Goal: Task Accomplishment & Management: Manage account settings

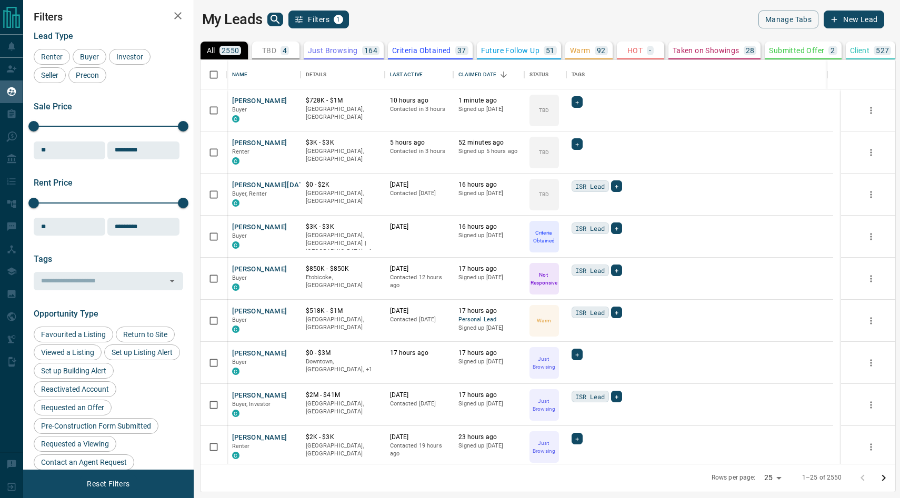
scroll to position [396, 693]
click at [92, 56] on span "Buyer" at bounding box center [89, 57] width 26 height 8
click at [50, 56] on span "Renter" at bounding box center [51, 57] width 29 height 8
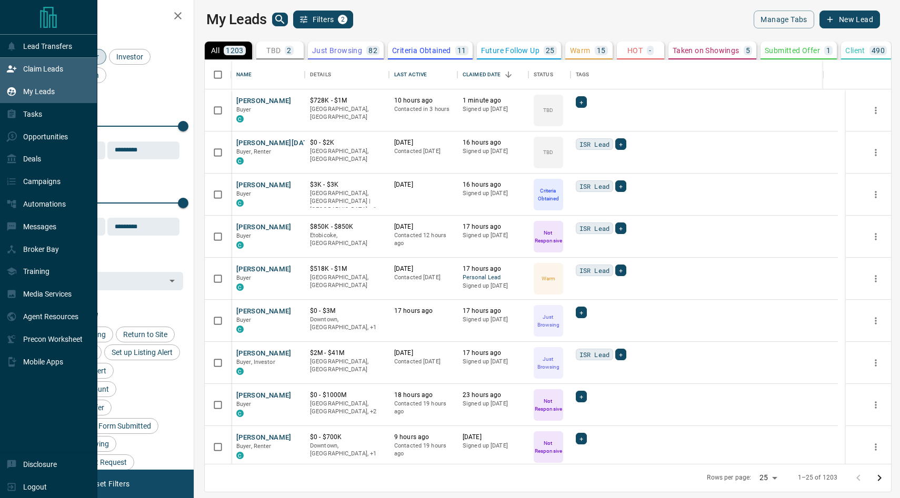
click at [35, 74] on div "Claim Leads" at bounding box center [34, 69] width 57 height 17
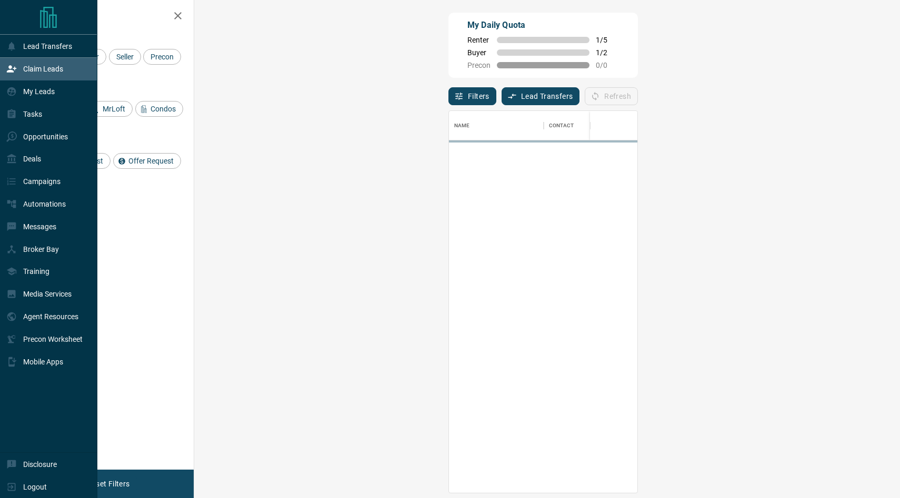
scroll to position [374, 675]
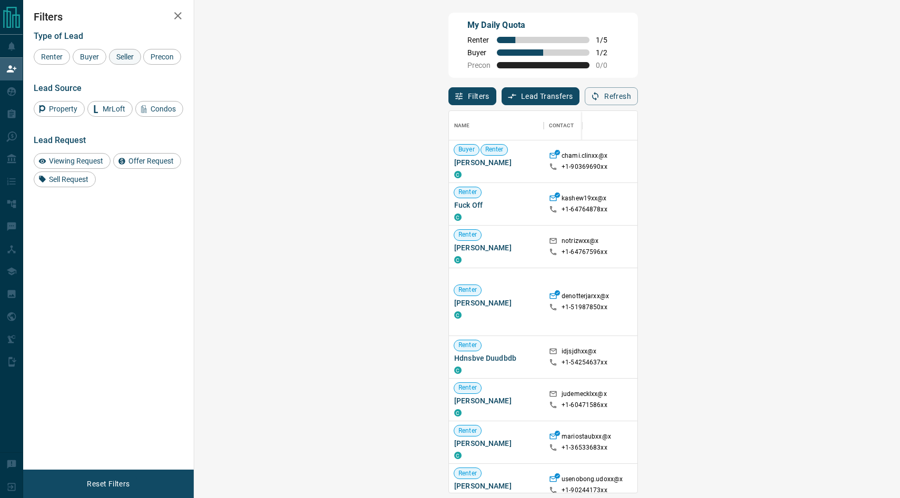
click at [117, 57] on span "Seller" at bounding box center [125, 57] width 25 height 8
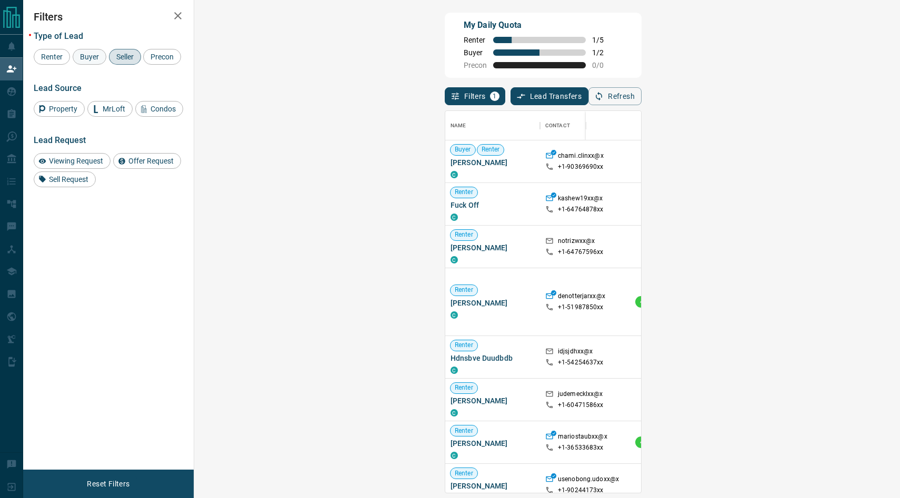
click at [85, 54] on span "Buyer" at bounding box center [89, 57] width 26 height 8
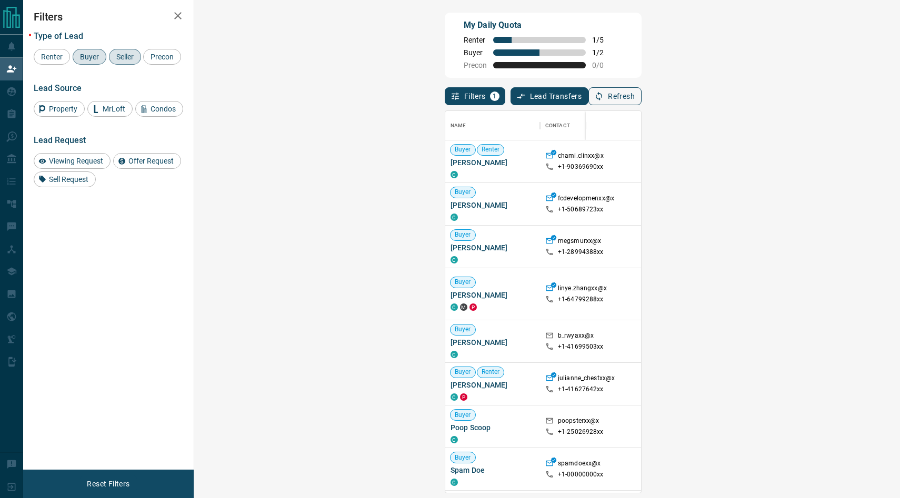
click at [641, 99] on button "Refresh" at bounding box center [614, 96] width 53 height 18
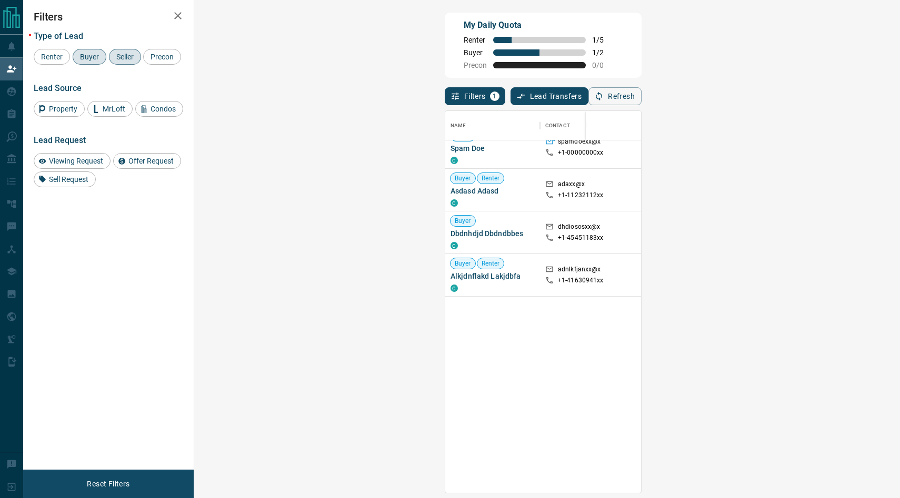
scroll to position [0, 0]
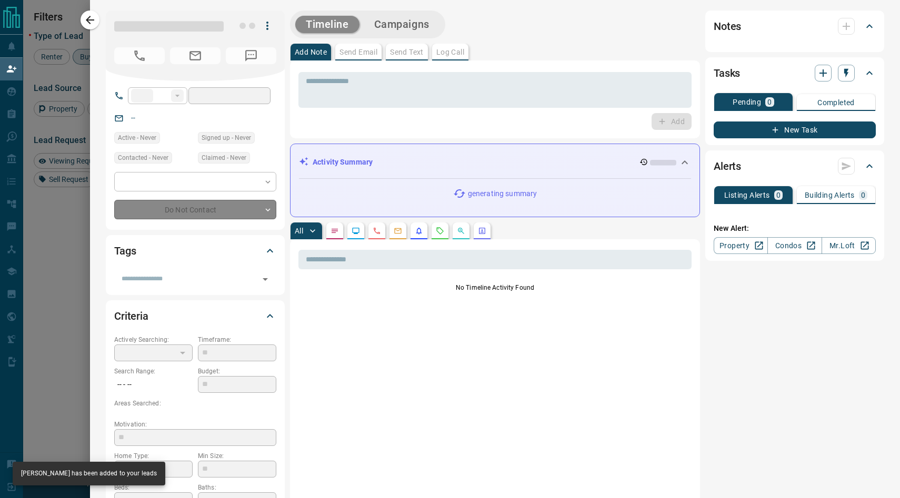
type input "**"
type input "**********"
type input "**"
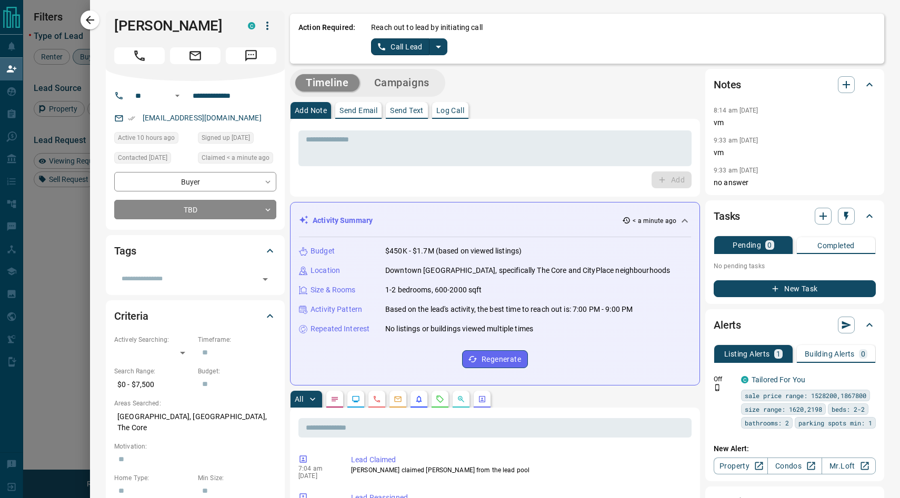
click at [434, 46] on icon "split button" at bounding box center [438, 47] width 13 height 13
click at [390, 87] on li "Log Manual Call" at bounding box center [409, 83] width 64 height 16
click at [396, 42] on button "Log Manual Call" at bounding box center [405, 46] width 69 height 17
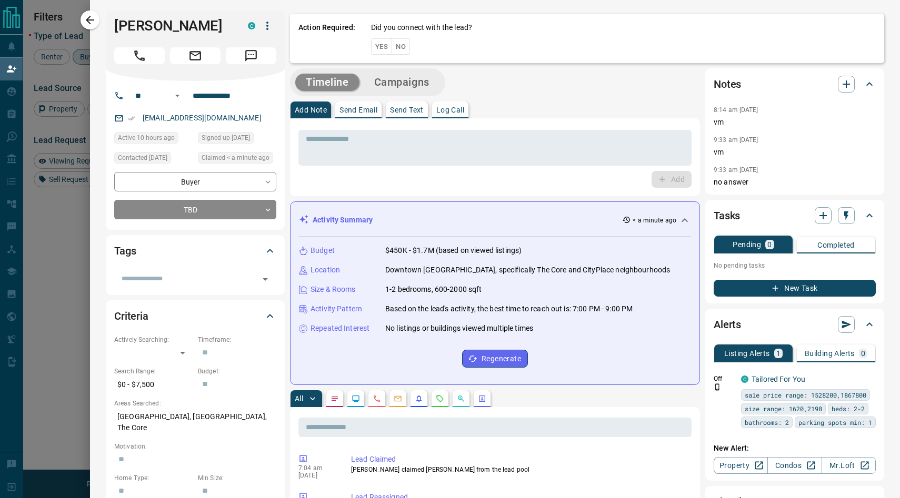
click at [399, 46] on button "No" at bounding box center [401, 46] width 18 height 16
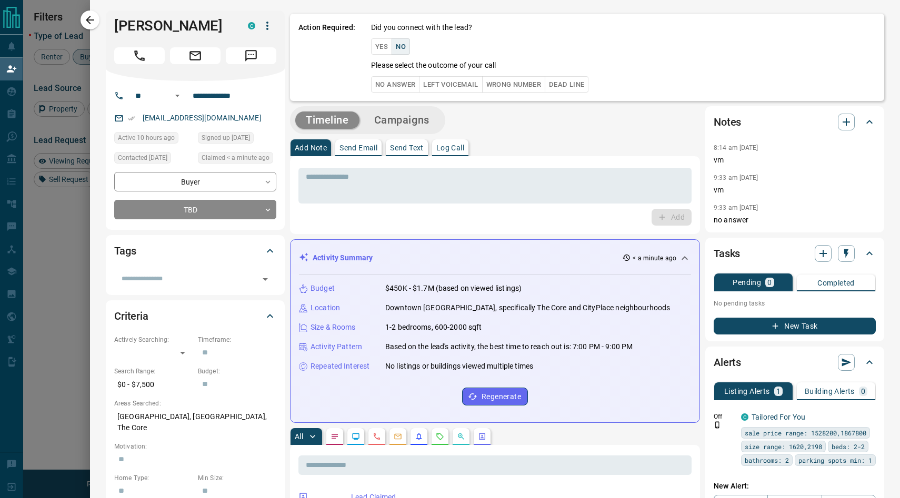
click at [390, 87] on button "No Answer" at bounding box center [395, 84] width 48 height 16
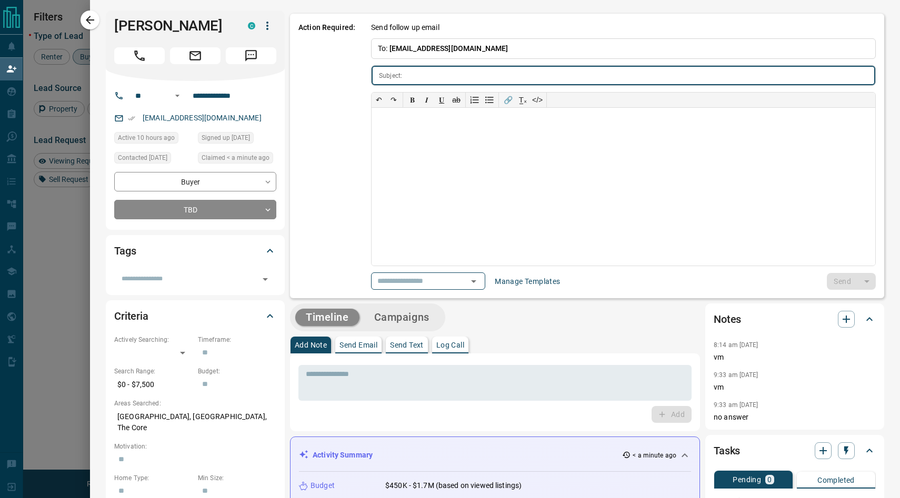
type input "**********"
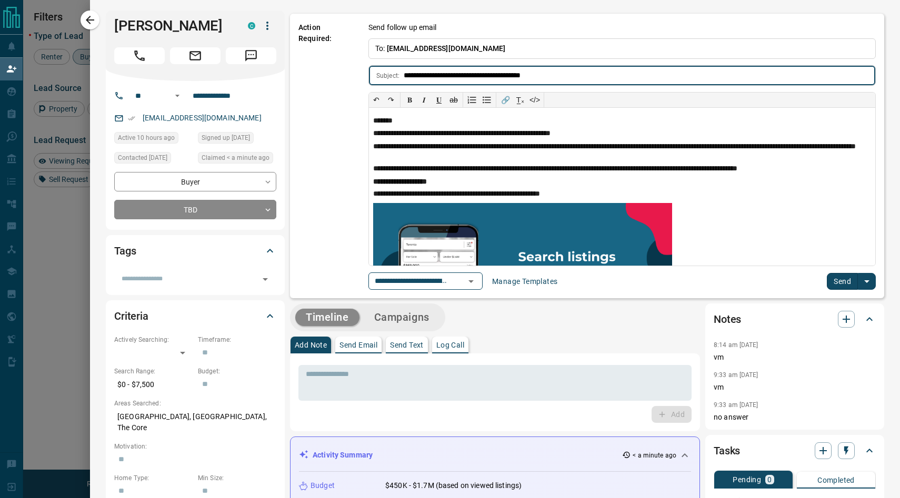
click at [831, 286] on button "Send" at bounding box center [842, 281] width 31 height 17
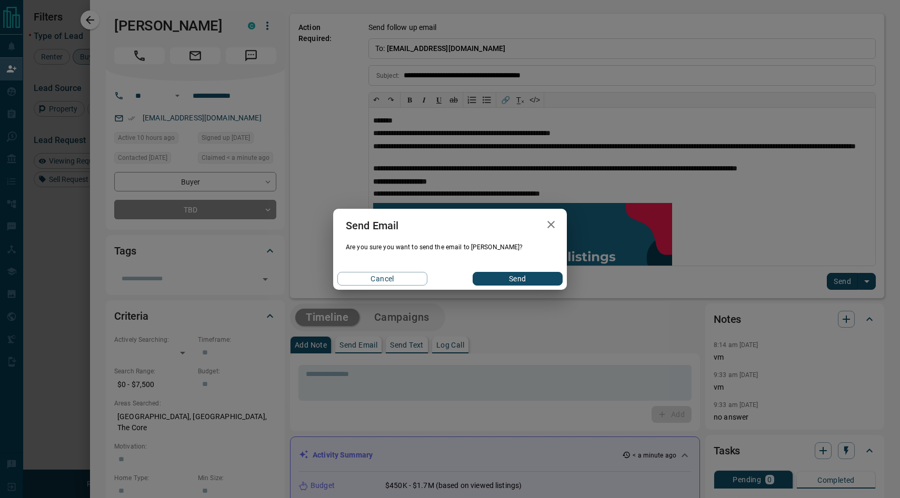
click at [498, 283] on button "Send" at bounding box center [518, 279] width 90 height 14
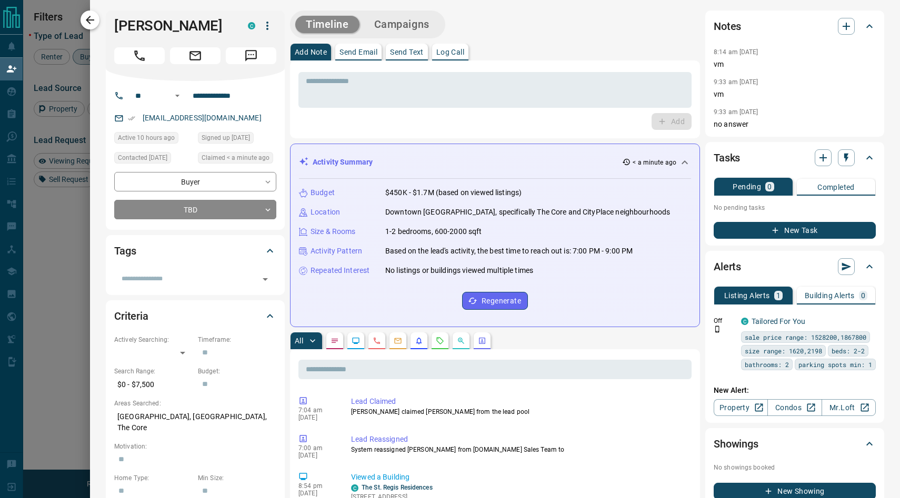
click at [92, 19] on icon "button" at bounding box center [90, 20] width 8 height 8
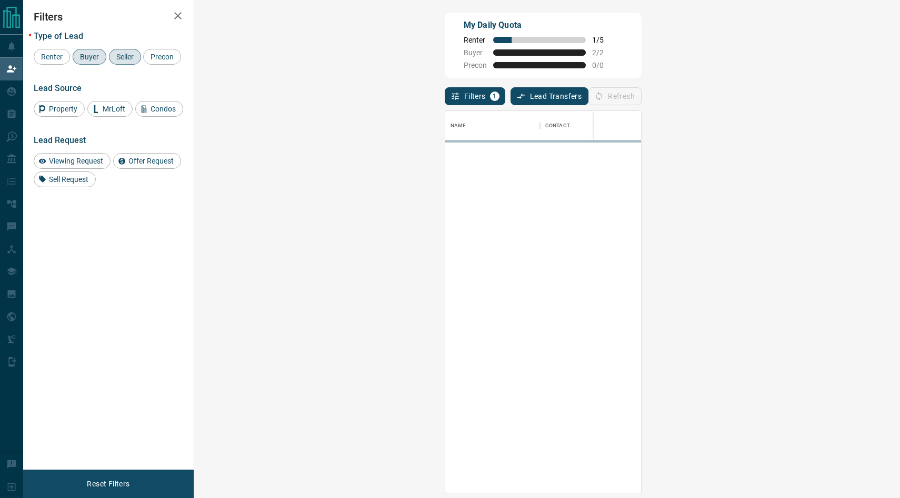
scroll to position [374, 675]
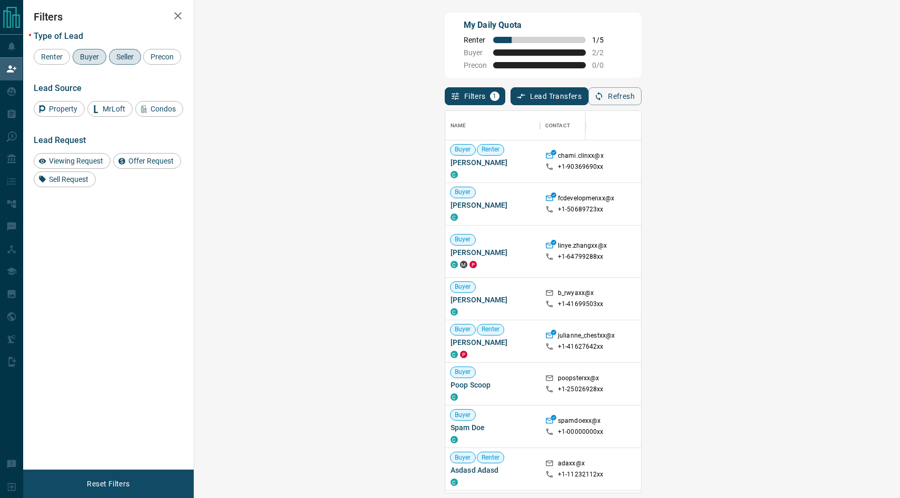
click at [123, 59] on span "Seller" at bounding box center [125, 57] width 25 height 8
click at [86, 59] on span "Buyer" at bounding box center [89, 57] width 26 height 8
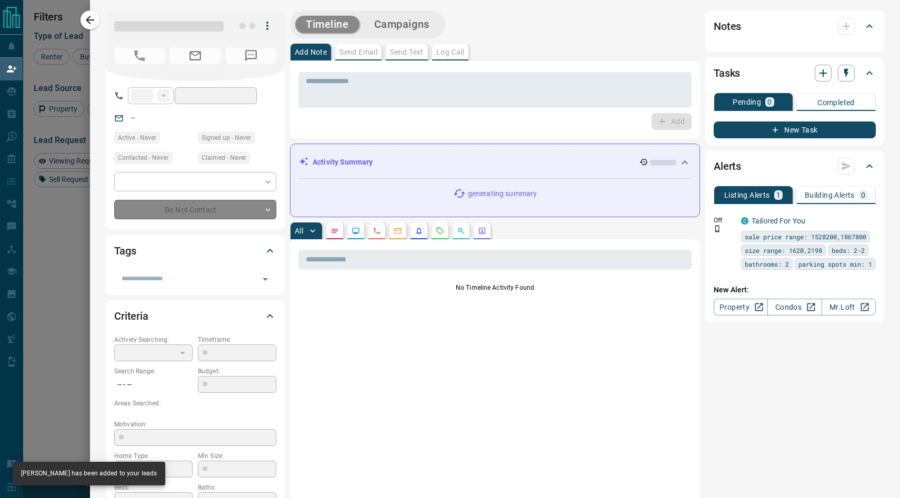
type input "**"
type input "**********"
type input "*"
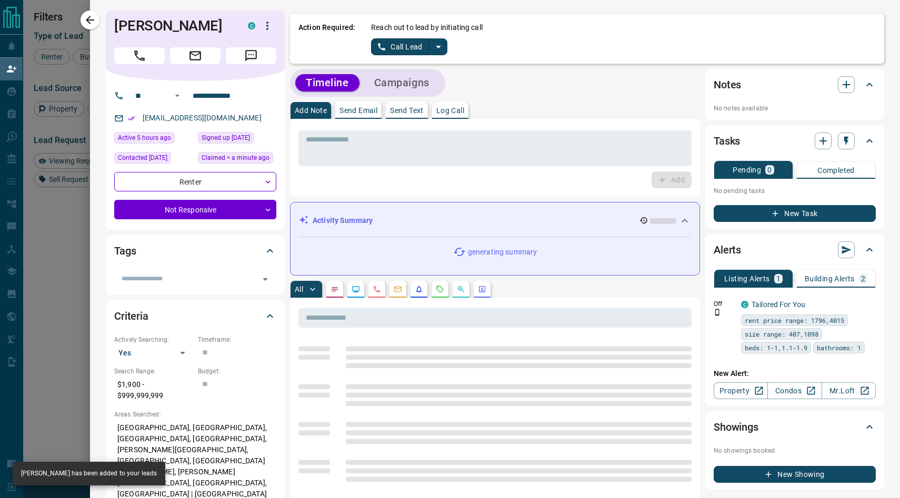
click at [436, 48] on icon "split button" at bounding box center [438, 47] width 13 height 13
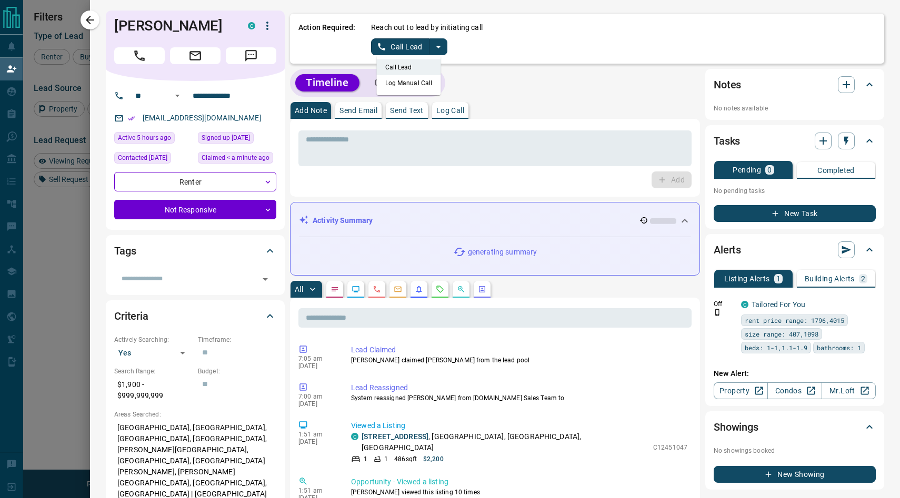
click at [400, 79] on li "Log Manual Call" at bounding box center [409, 83] width 64 height 16
click at [399, 46] on button "Log Manual Call" at bounding box center [405, 46] width 69 height 17
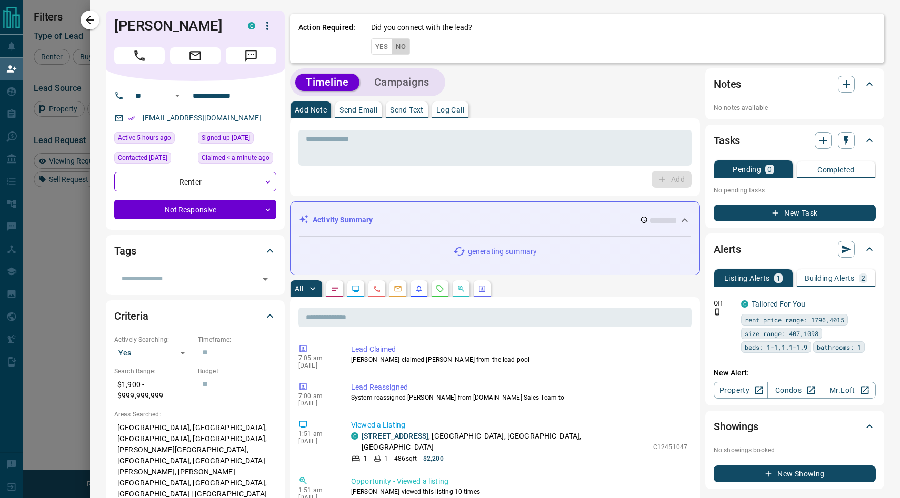
click at [399, 46] on button "No" at bounding box center [401, 46] width 18 height 16
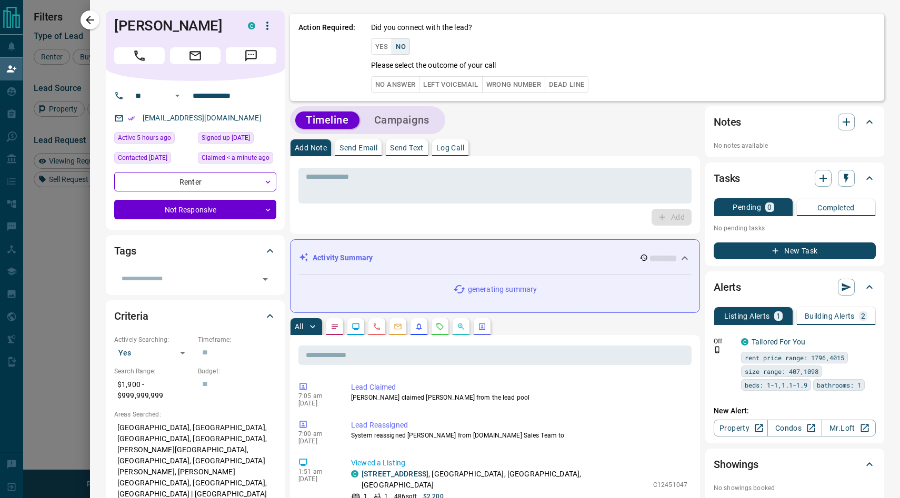
click at [387, 97] on div "Action Required: Did you connect with the lead? Yes No Please select the outcom…" at bounding box center [587, 57] width 594 height 87
click at [386, 88] on button "No Answer" at bounding box center [395, 84] width 48 height 16
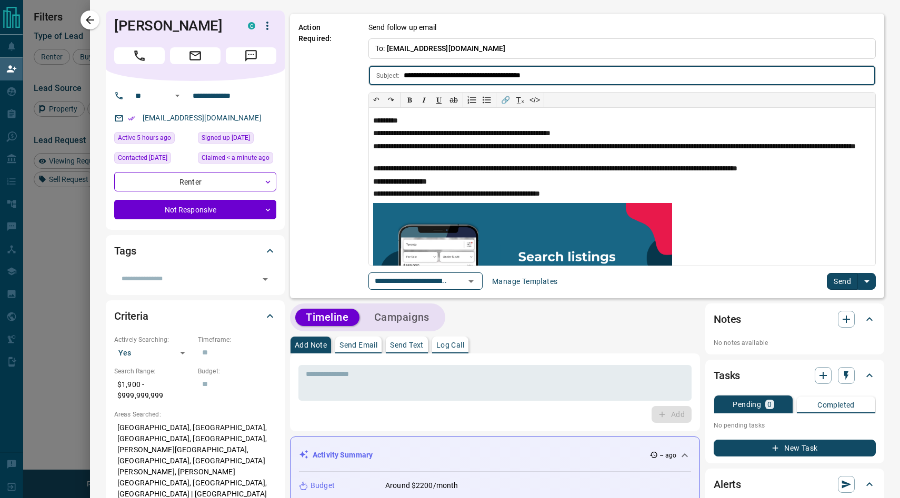
click at [836, 281] on button "Send" at bounding box center [842, 281] width 31 height 17
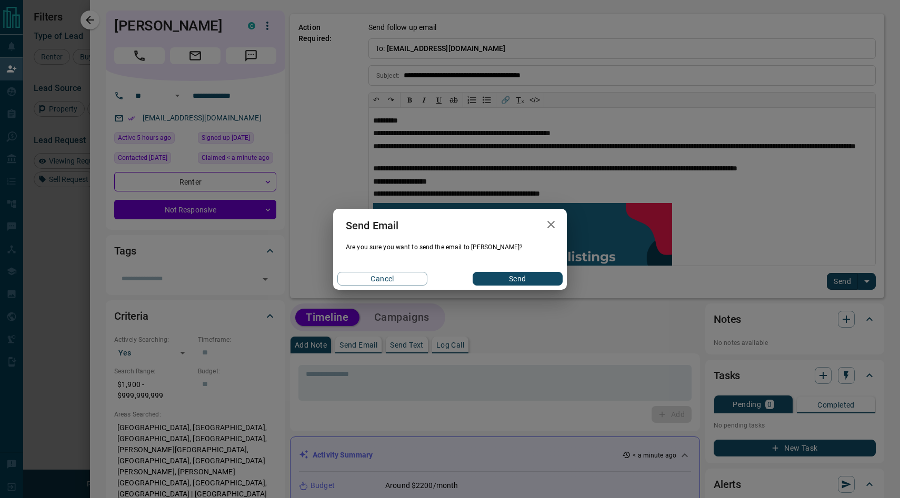
click at [532, 279] on button "Send" at bounding box center [518, 279] width 90 height 14
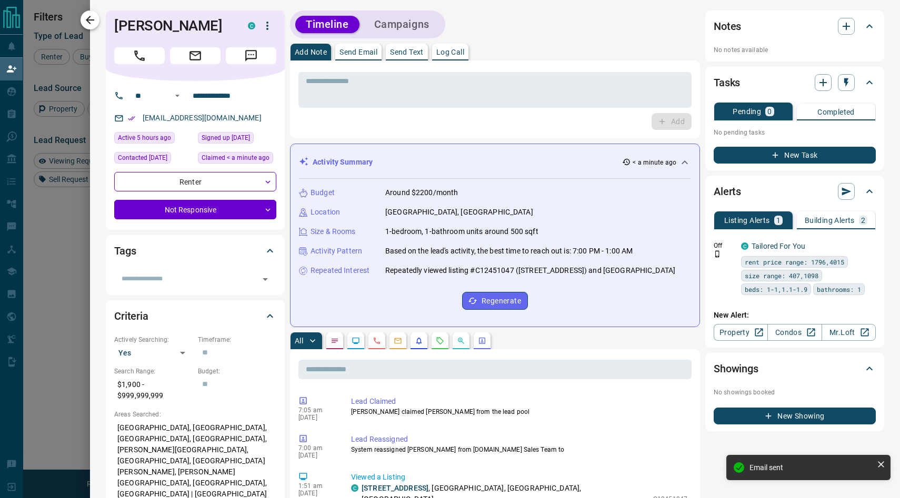
click at [92, 16] on icon "button" at bounding box center [90, 20] width 13 height 13
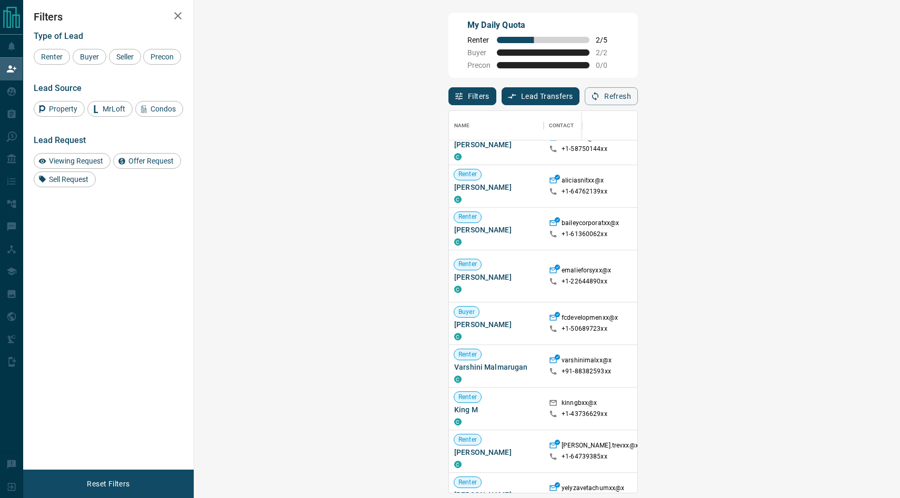
scroll to position [557, 0]
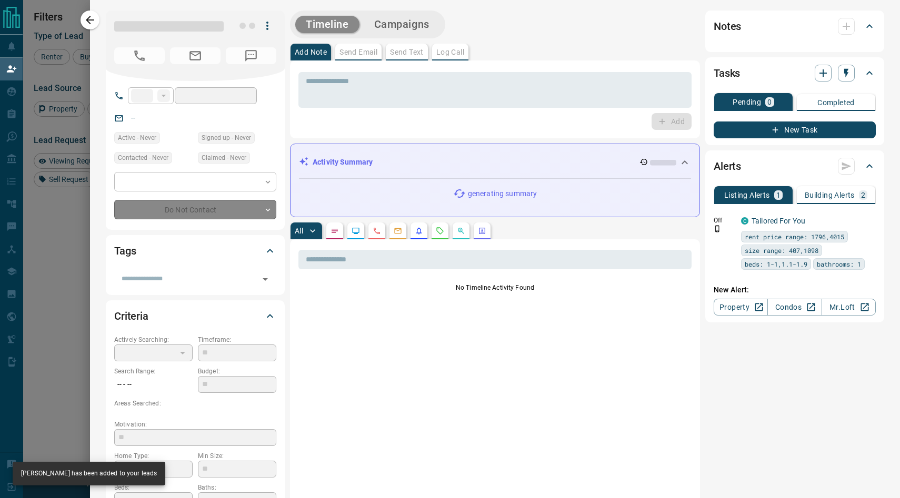
type input "**"
type input "**********"
type input "*"
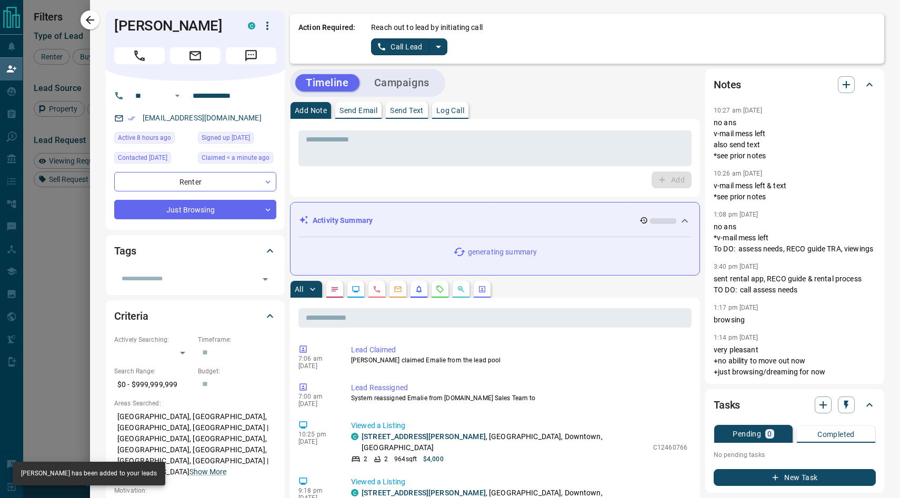
click at [438, 48] on icon "split button" at bounding box center [438, 47] width 13 height 13
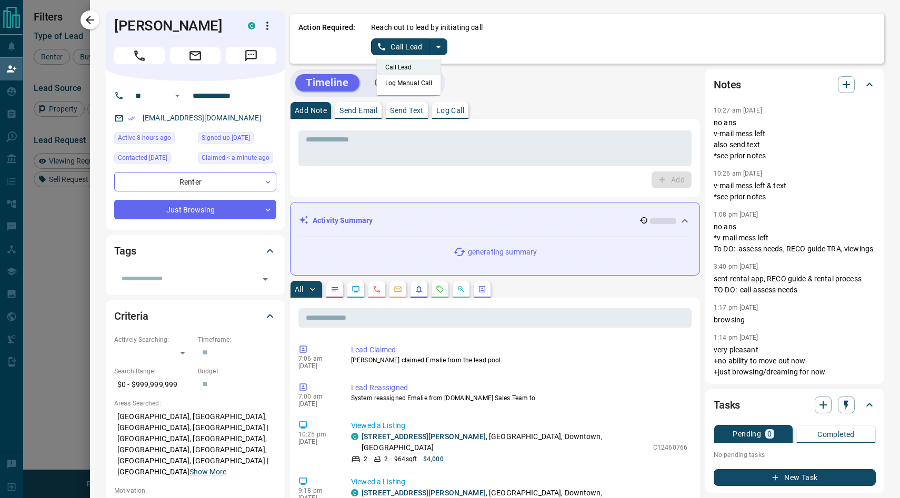
click at [395, 82] on li "Log Manual Call" at bounding box center [409, 83] width 64 height 16
click at [389, 47] on button "Log Manual Call" at bounding box center [405, 46] width 69 height 17
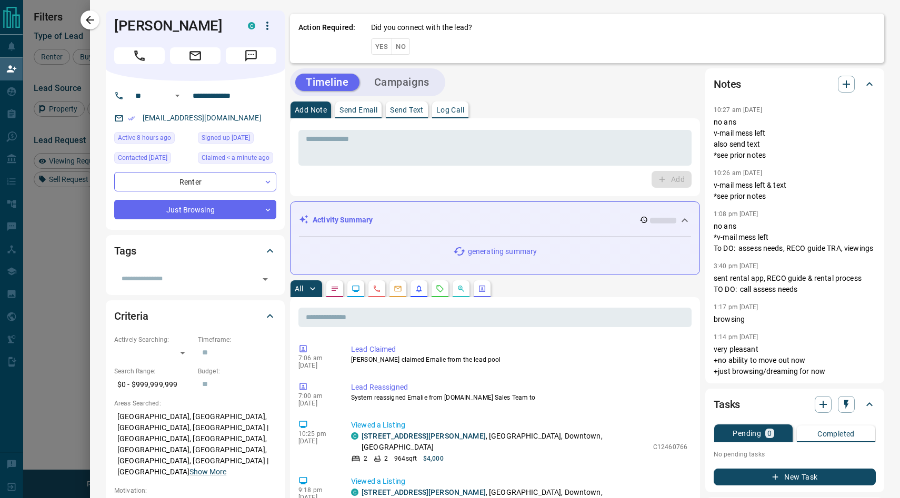
click at [400, 47] on button "No" at bounding box center [401, 46] width 18 height 16
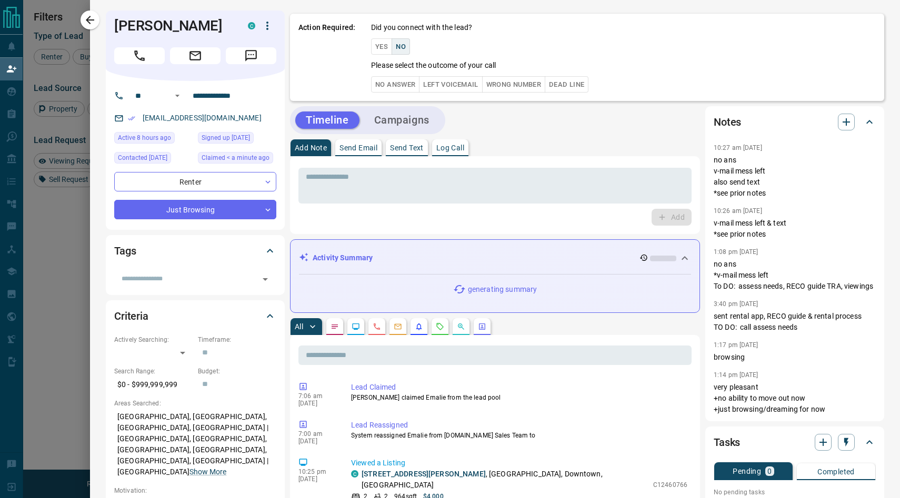
click at [390, 86] on button "No Answer" at bounding box center [395, 84] width 48 height 16
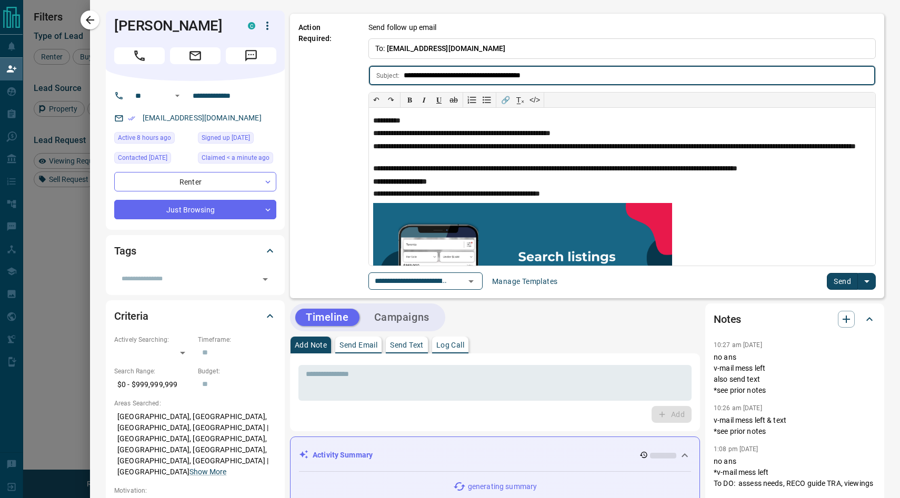
click at [841, 279] on button "Send" at bounding box center [842, 281] width 31 height 17
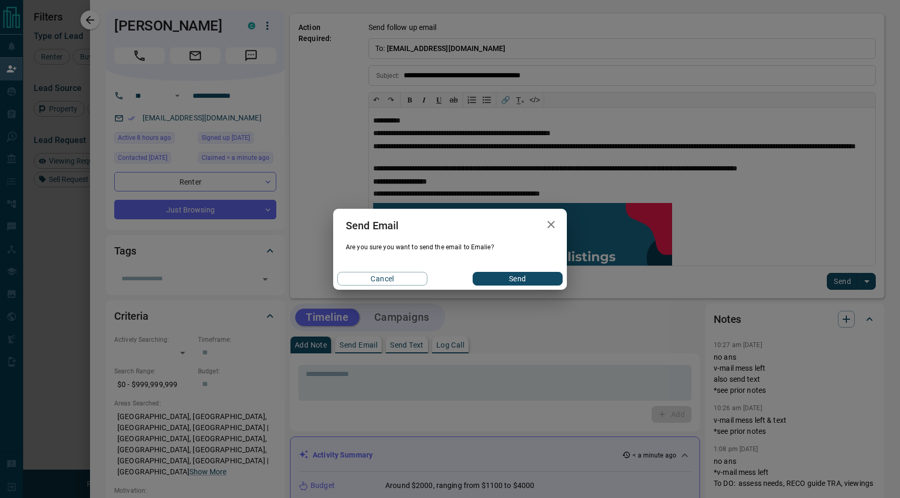
click at [519, 277] on button "Send" at bounding box center [518, 279] width 90 height 14
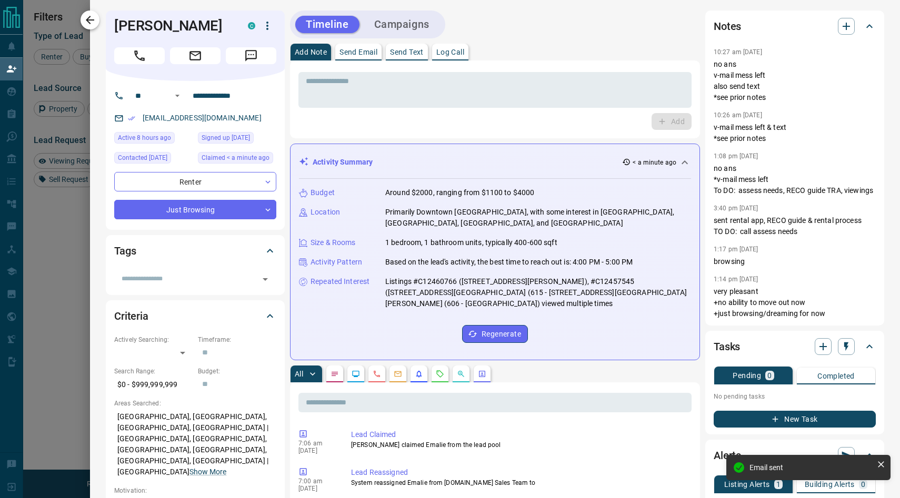
click at [95, 19] on icon "button" at bounding box center [90, 20] width 13 height 13
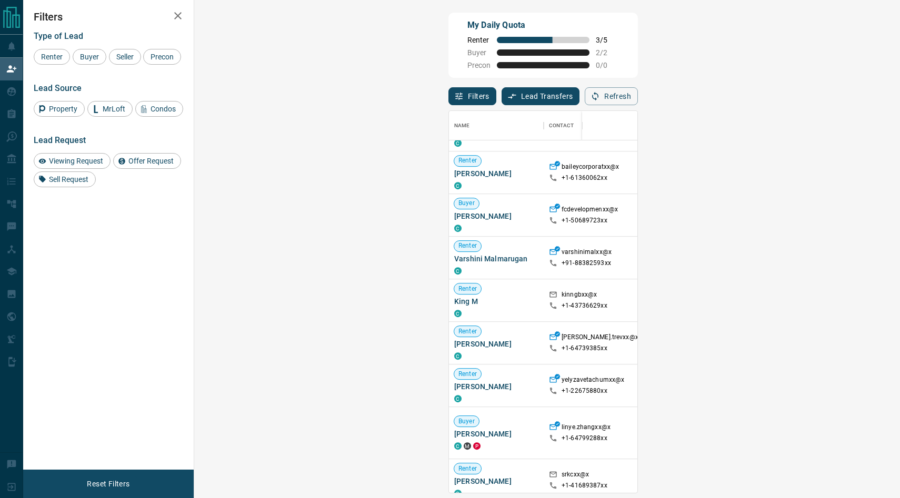
scroll to position [601, 0]
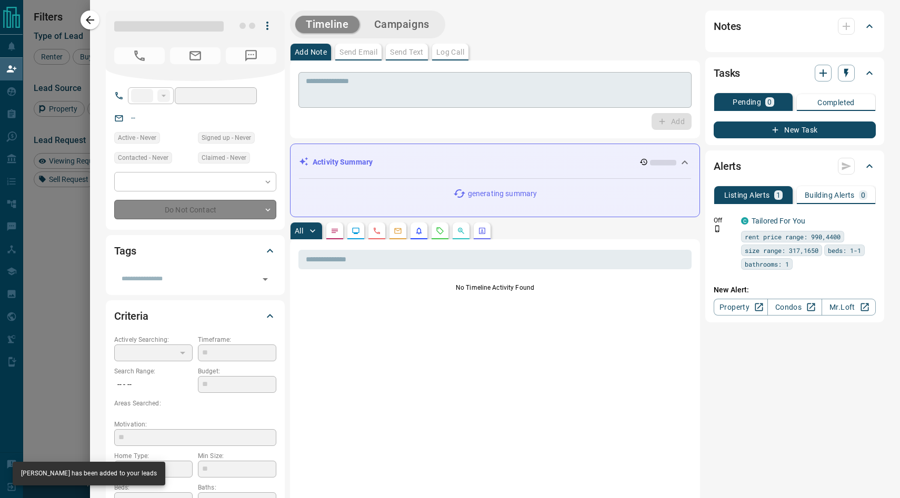
type input "**"
type input "**********"
type input "**"
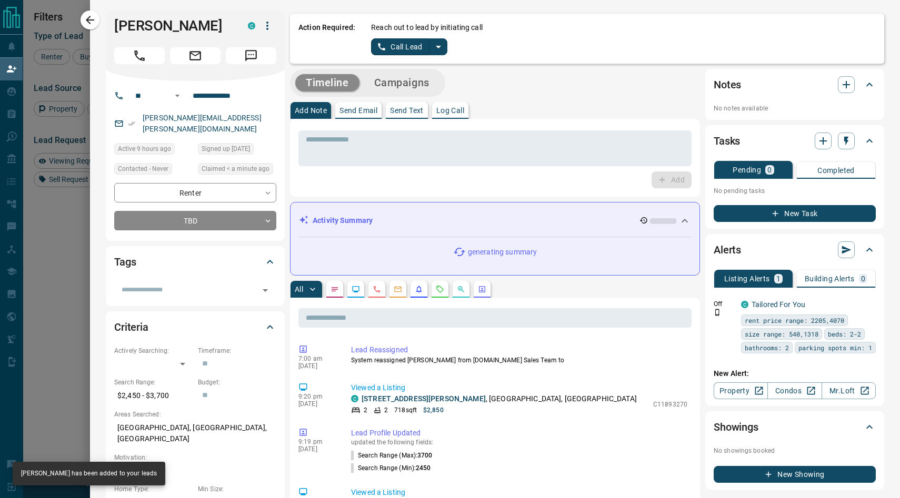
click at [437, 46] on icon "split button" at bounding box center [438, 47] width 5 height 3
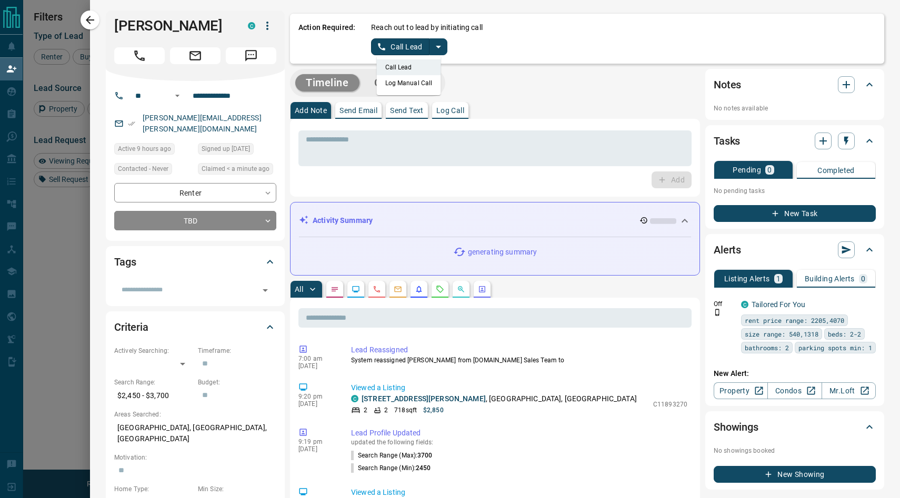
click at [395, 82] on li "Log Manual Call" at bounding box center [409, 83] width 64 height 16
click at [391, 37] on div "Reach out to lead by initiating call Log Manual Call" at bounding box center [623, 38] width 505 height 33
click at [390, 45] on button "Log Manual Call" at bounding box center [405, 46] width 69 height 17
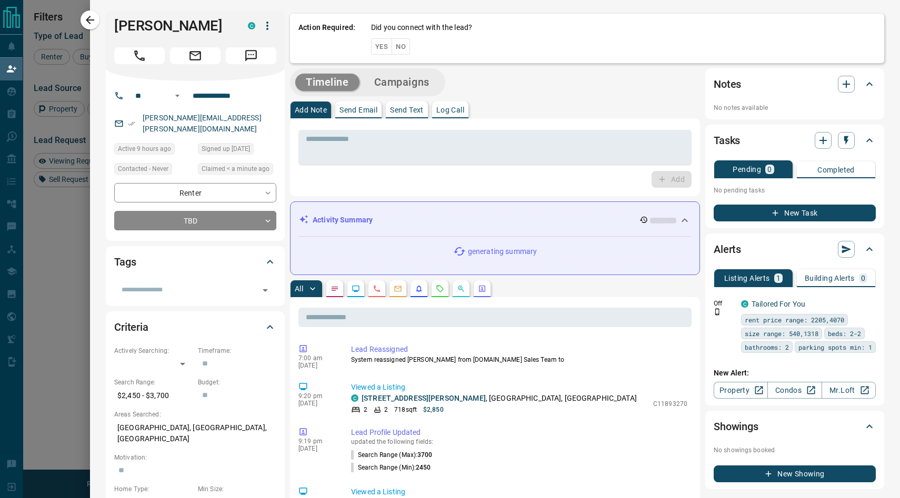
click at [399, 45] on button "No" at bounding box center [401, 46] width 18 height 16
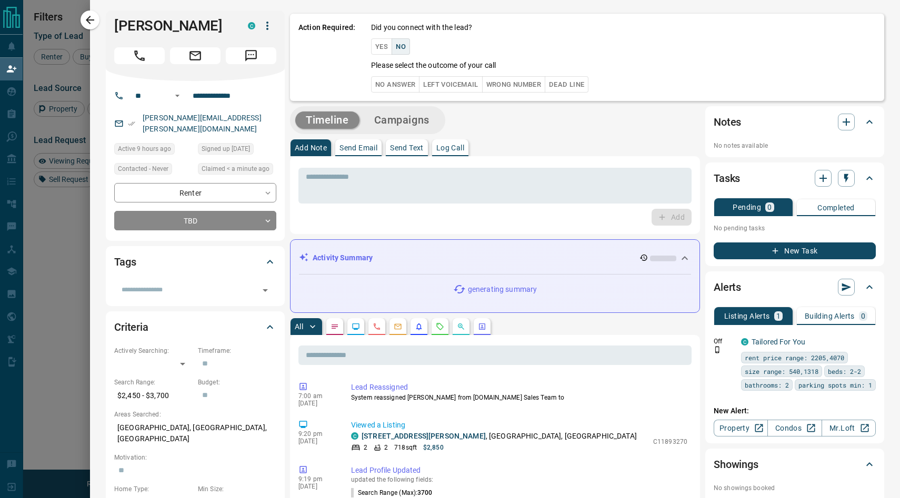
click at [386, 94] on div "Action Required: Did you connect with the lead? Yes No Please select the outcom…" at bounding box center [587, 57] width 594 height 87
click at [383, 86] on button "No Answer" at bounding box center [395, 84] width 48 height 16
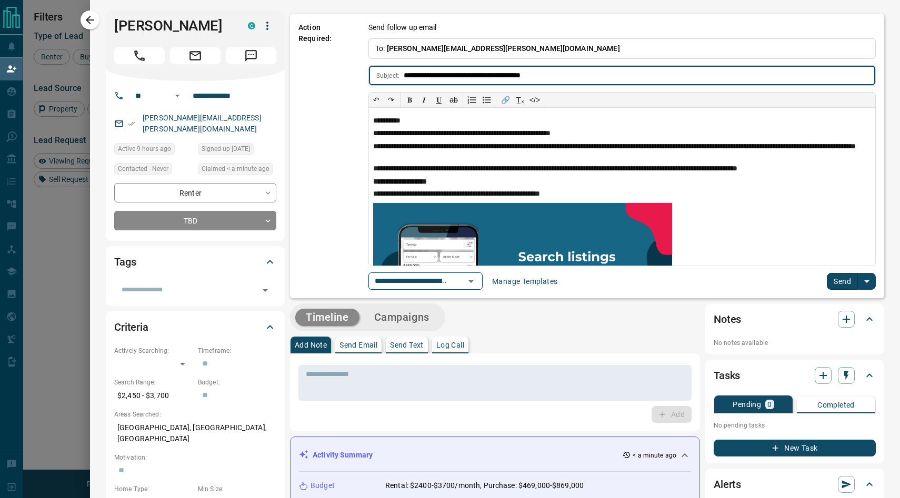
click at [831, 283] on button "Send" at bounding box center [842, 281] width 31 height 17
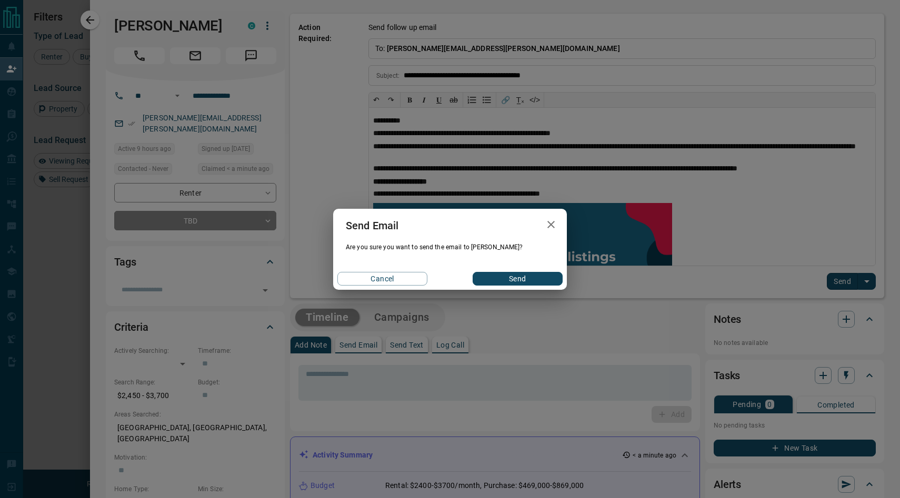
click at [496, 274] on button "Send" at bounding box center [518, 279] width 90 height 14
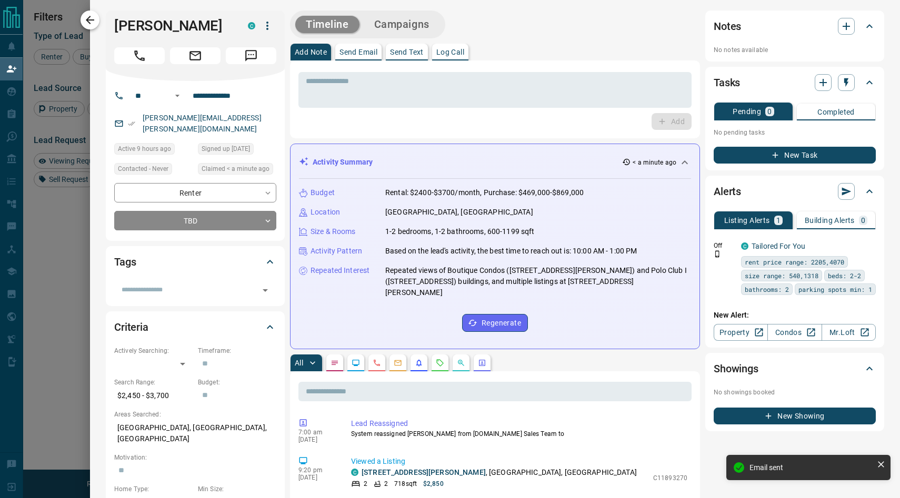
click at [92, 17] on icon "button" at bounding box center [90, 20] width 13 height 13
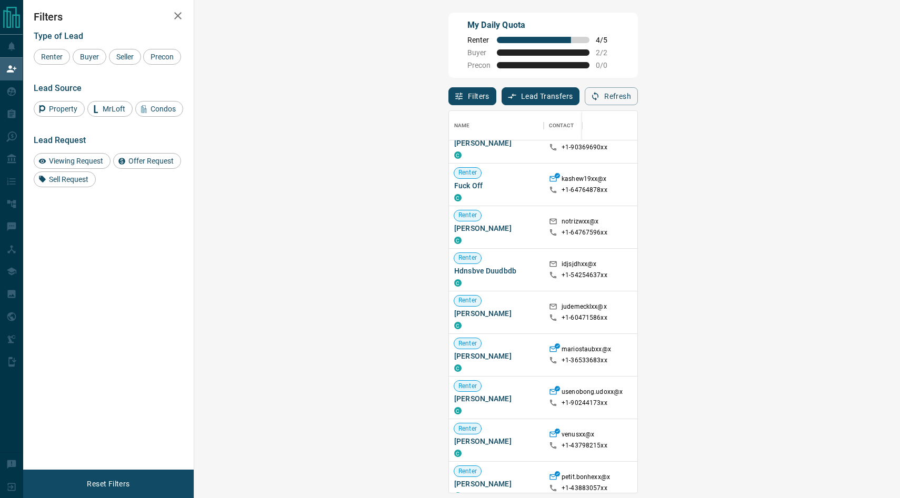
scroll to position [0, 0]
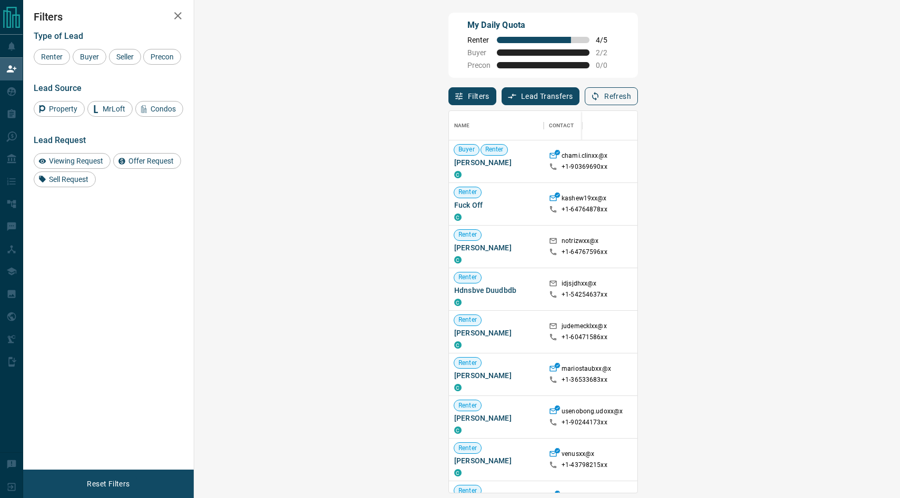
click at [638, 98] on button "Refresh" at bounding box center [611, 96] width 53 height 18
click at [600, 93] on icon "button" at bounding box center [594, 96] width 9 height 9
click at [638, 102] on button "Refresh" at bounding box center [611, 96] width 53 height 18
click at [638, 98] on button "Refresh" at bounding box center [611, 96] width 53 height 18
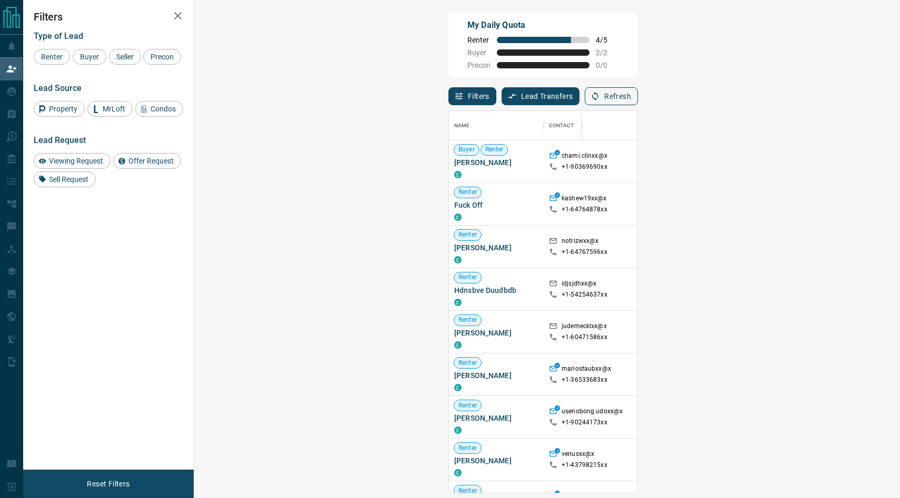
click at [638, 98] on button "Refresh" at bounding box center [611, 96] width 53 height 18
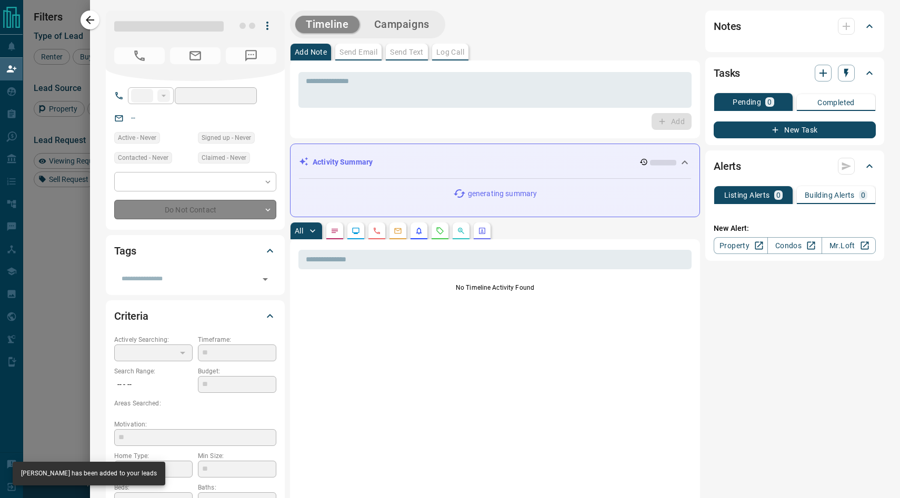
type input "**"
type input "**********"
type input "**"
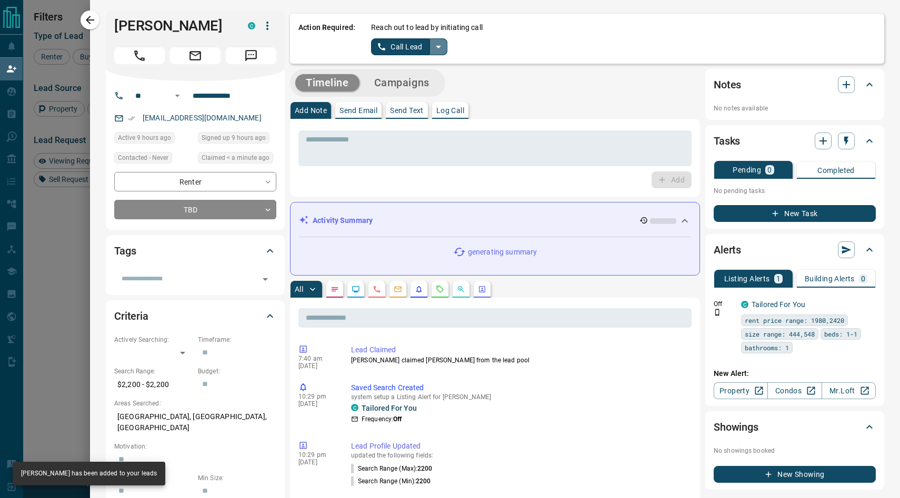
click at [438, 47] on icon "split button" at bounding box center [438, 47] width 5 height 3
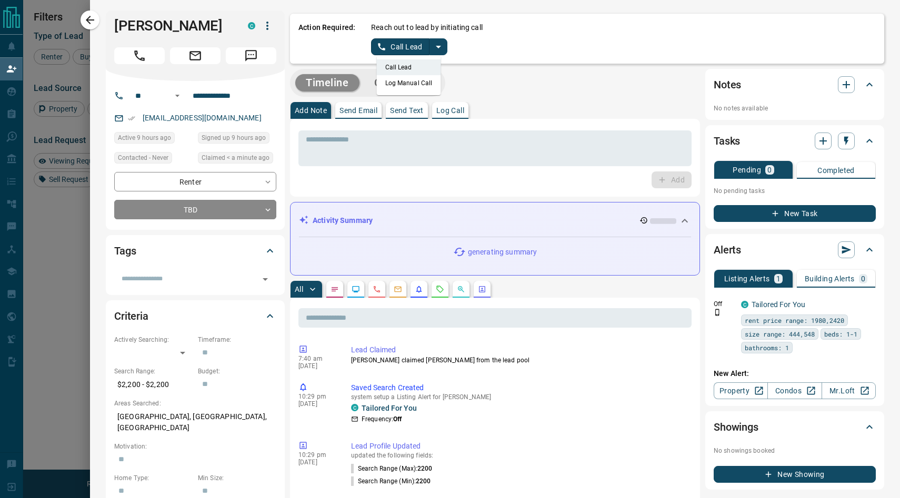
click at [404, 85] on li "Log Manual Call" at bounding box center [409, 83] width 64 height 16
click at [398, 46] on button "Log Manual Call" at bounding box center [405, 46] width 69 height 17
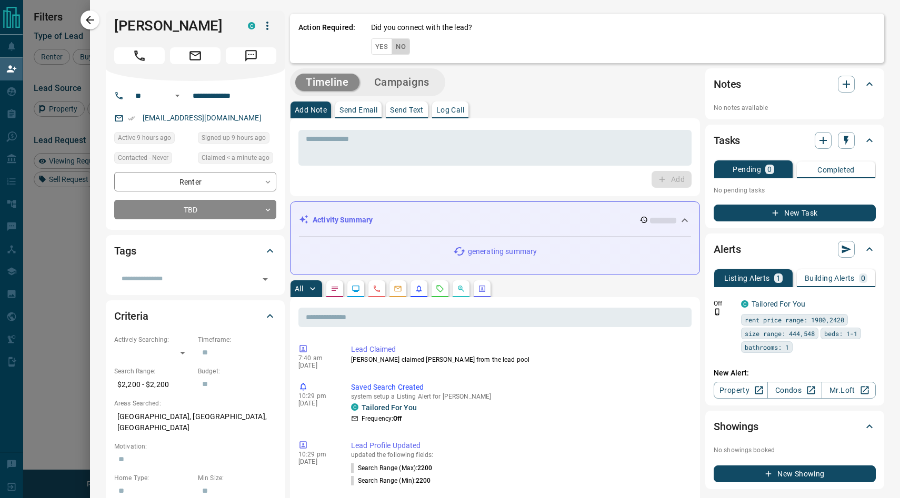
click at [398, 46] on button "No" at bounding box center [401, 46] width 18 height 16
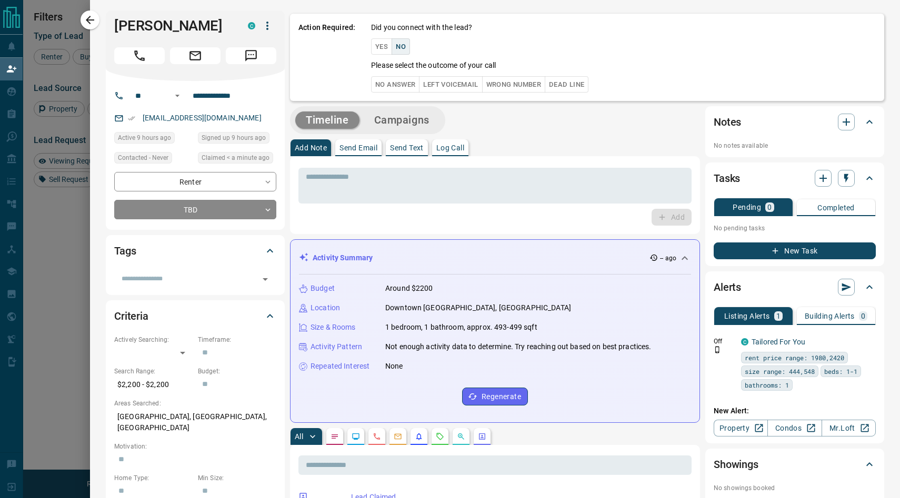
click at [396, 91] on button "No Answer" at bounding box center [395, 84] width 48 height 16
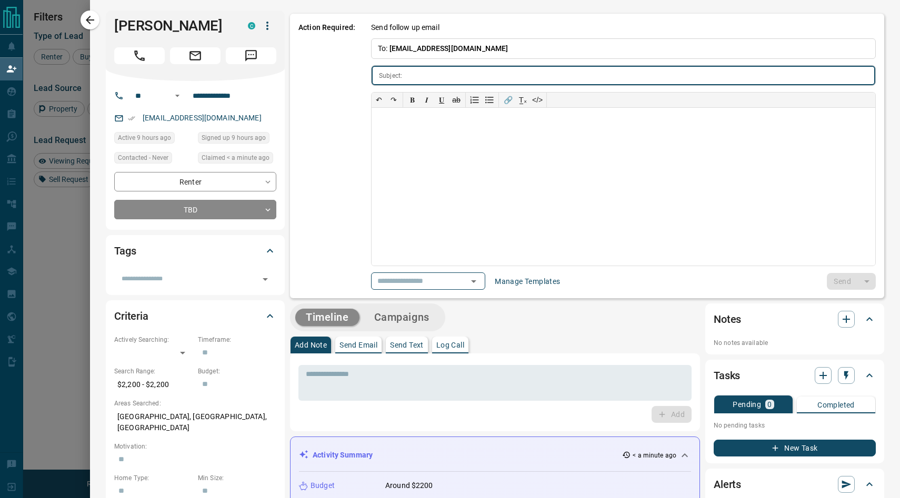
type input "**********"
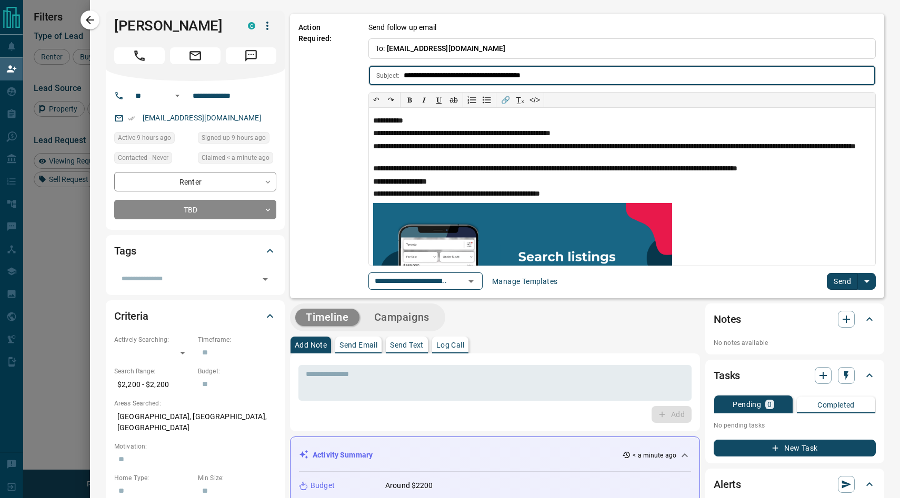
click at [831, 281] on button "Send" at bounding box center [842, 281] width 31 height 17
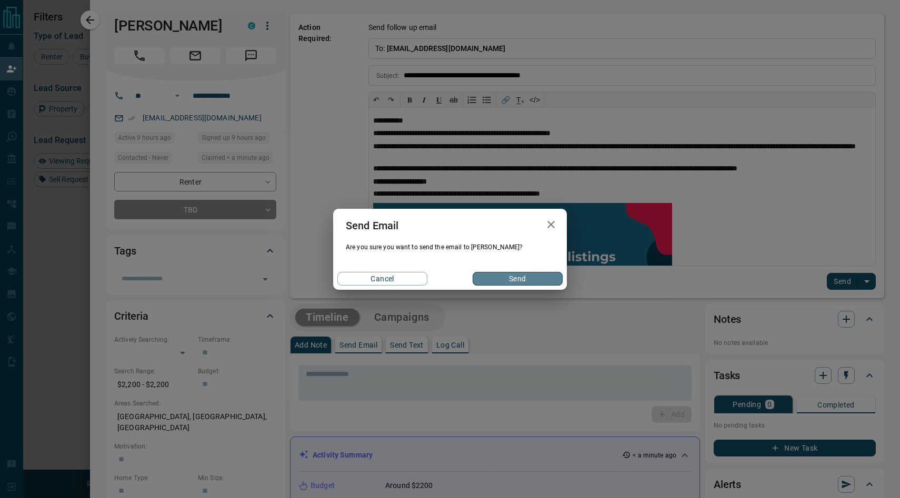
click at [507, 278] on button "Send" at bounding box center [518, 279] width 90 height 14
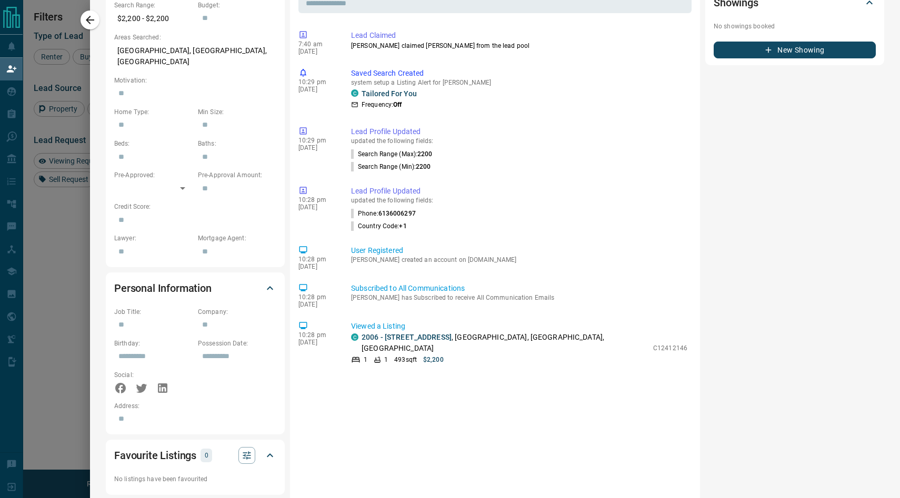
scroll to position [0, 0]
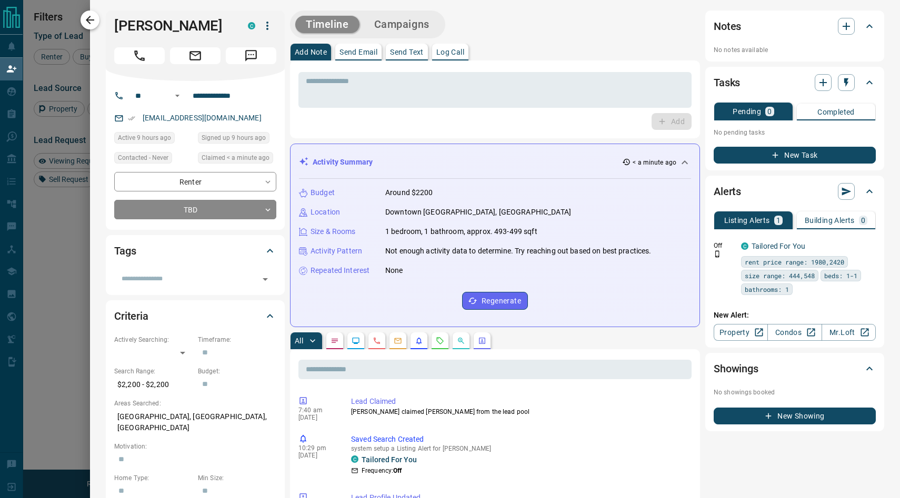
click at [89, 22] on icon "button" at bounding box center [90, 20] width 13 height 13
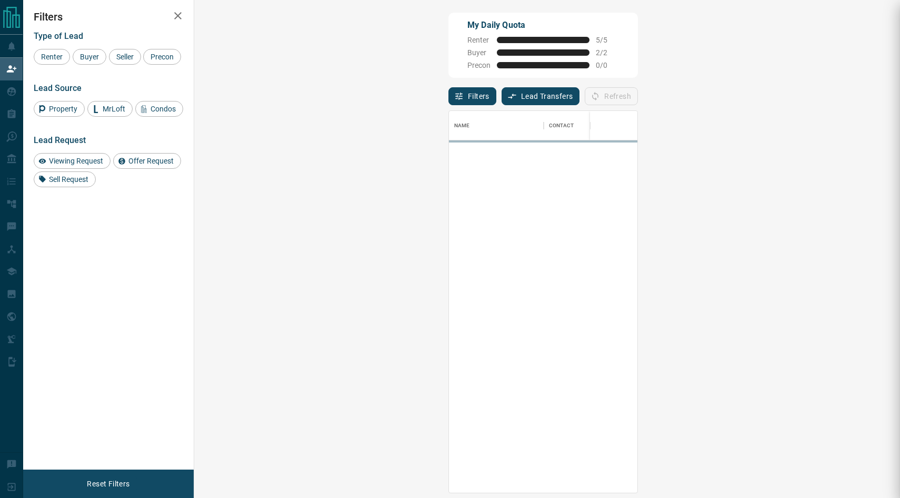
scroll to position [374, 675]
